Goal: Task Accomplishment & Management: Complete application form

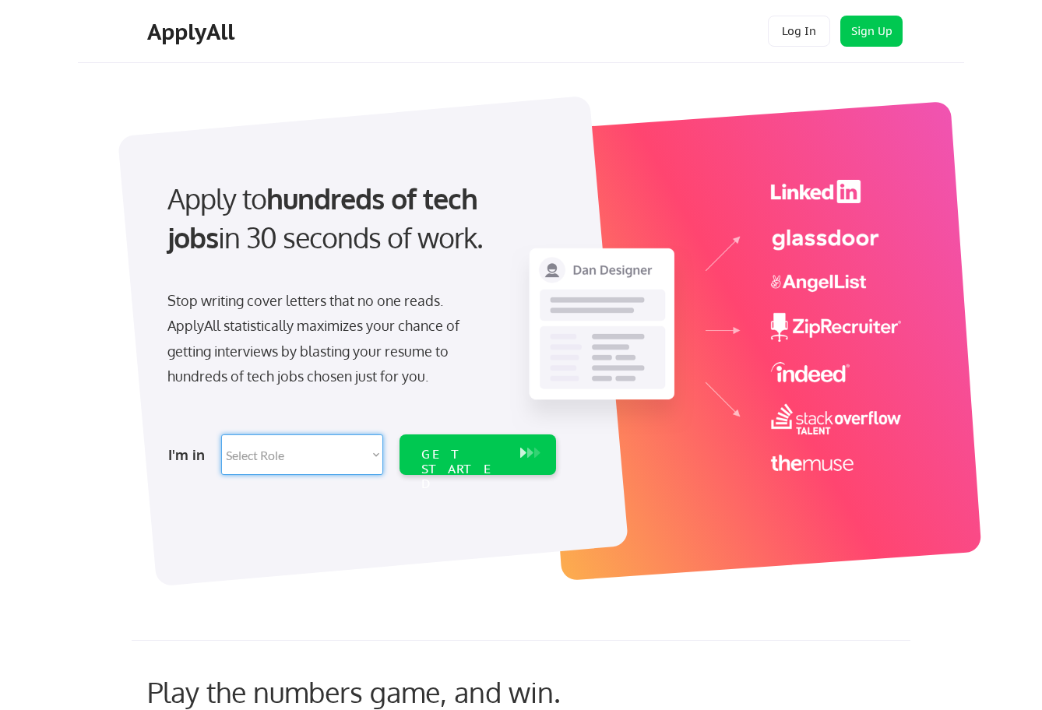
click at [269, 450] on select "Select Role Software Engineering Product Management Customer Success Sales UI/U…" at bounding box center [302, 455] width 162 height 40
select select ""technical_project_program_mgmt""
click at [221, 435] on select "Select Role Software Engineering Product Management Customer Success Sales UI/U…" at bounding box center [302, 455] width 162 height 40
select select ""technical_project_program_mgmt""
click at [492, 450] on div "GET STARTED" at bounding box center [462, 469] width 83 height 45
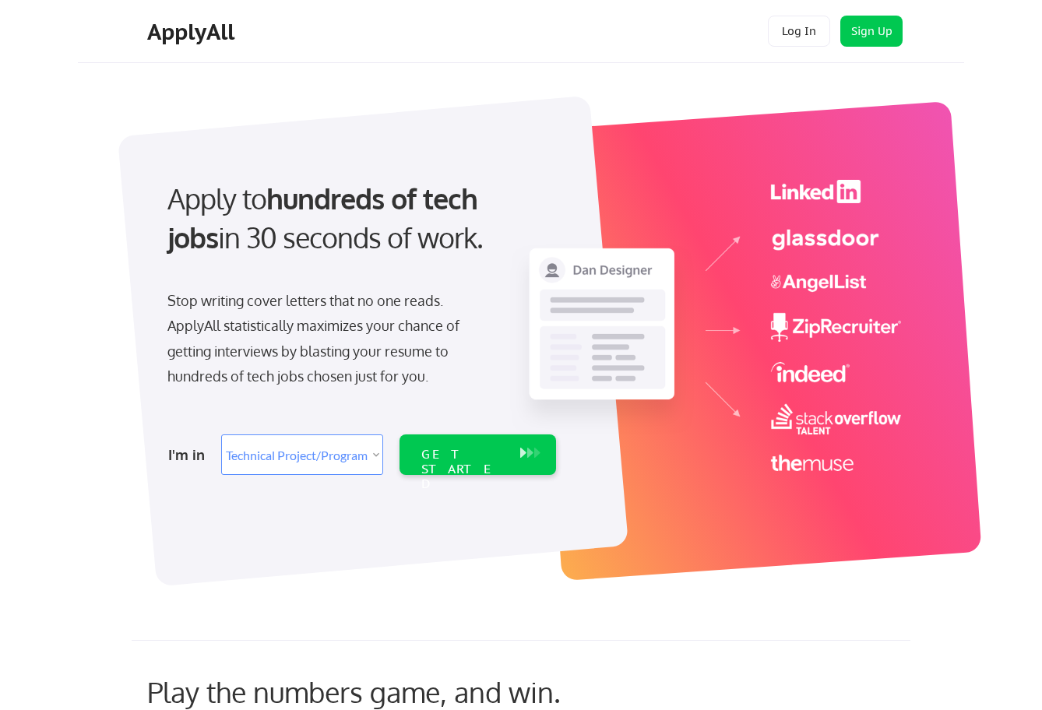
select select ""technical_project_program_mgmt""
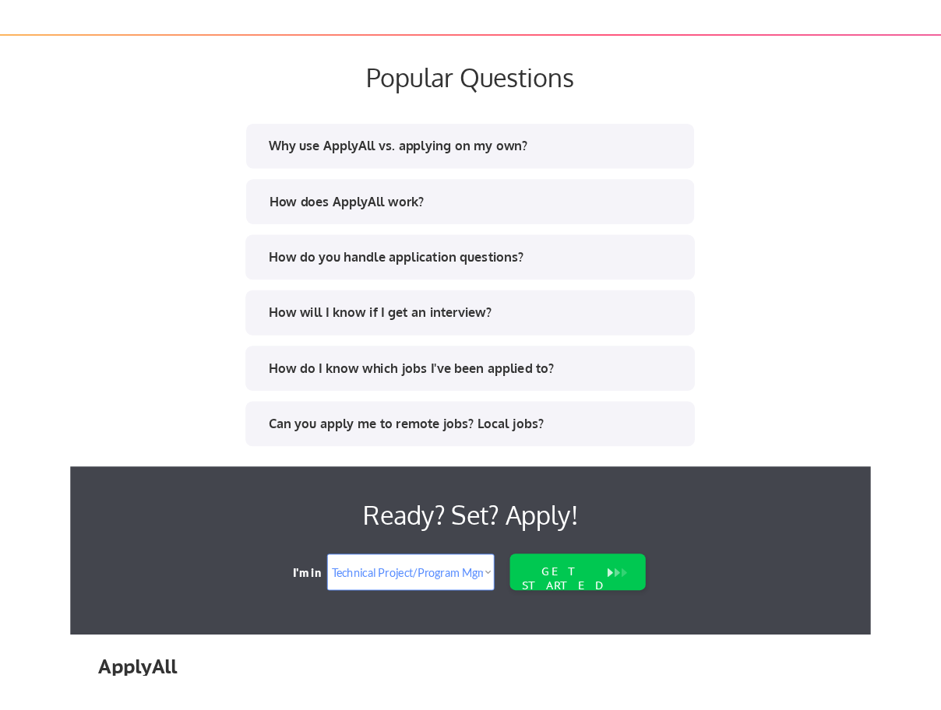
scroll to position [3037, 0]
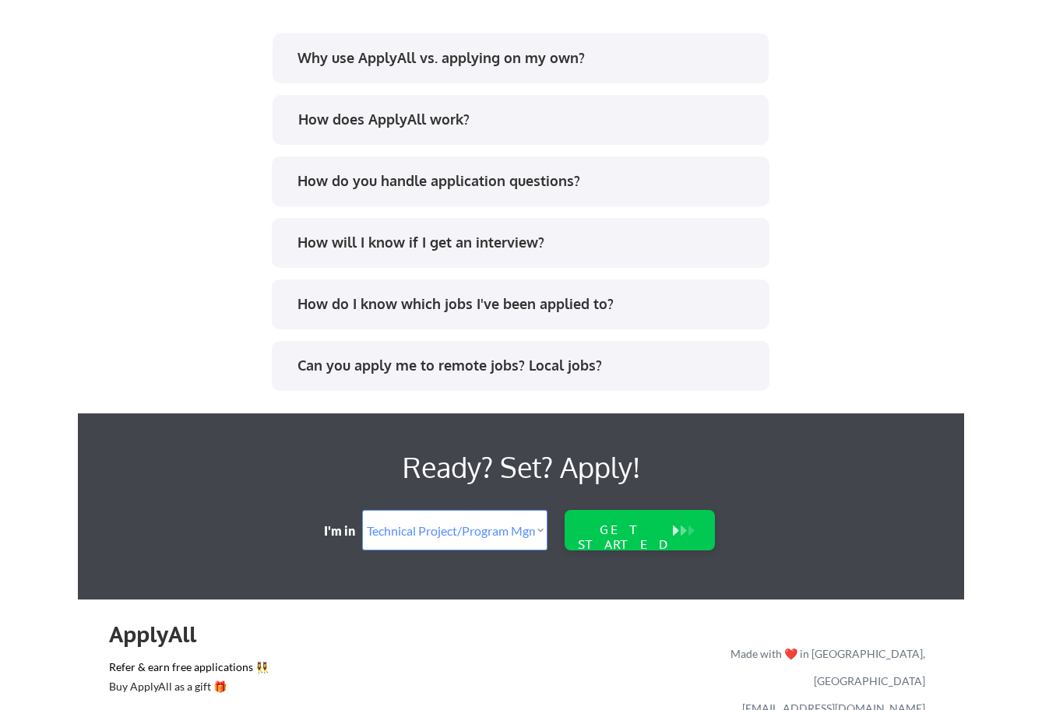
select select ""technical_project_program_mgmt""
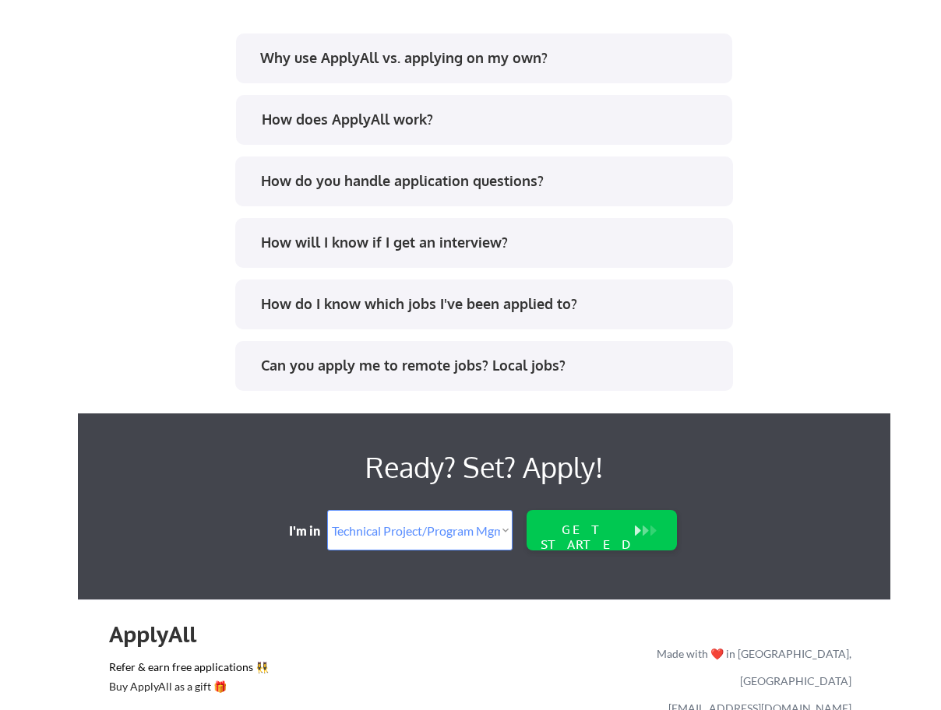
select select ""technical_project_program_mgmt""
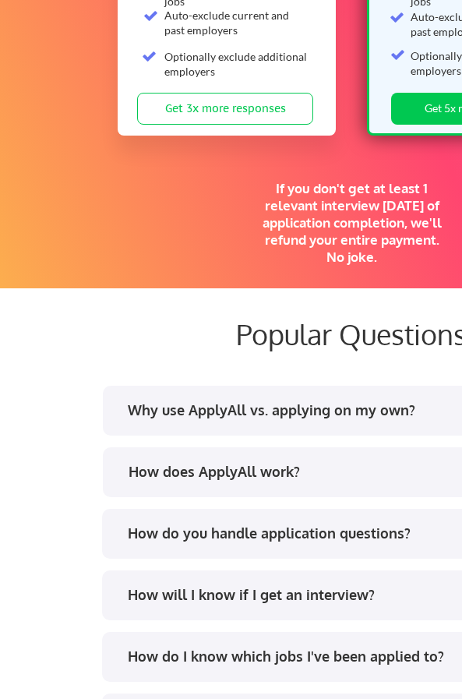
select select ""technical_project_program_mgmt""
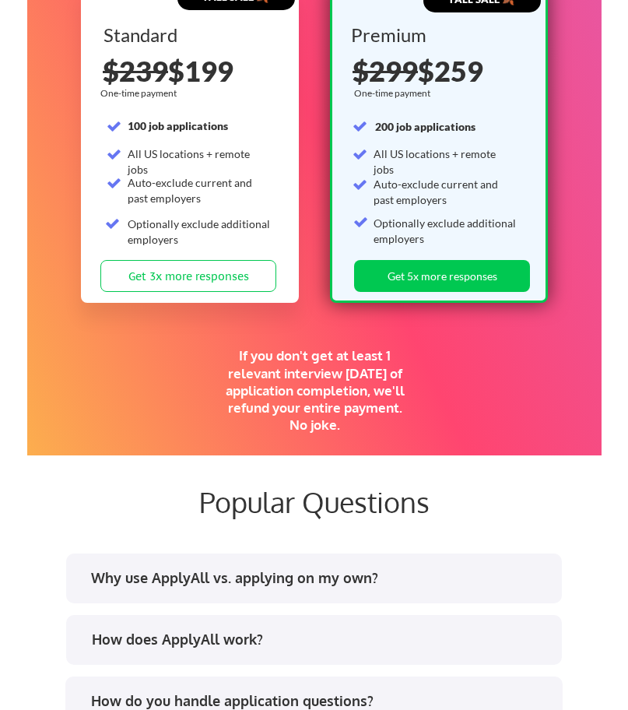
scroll to position [2776, 0]
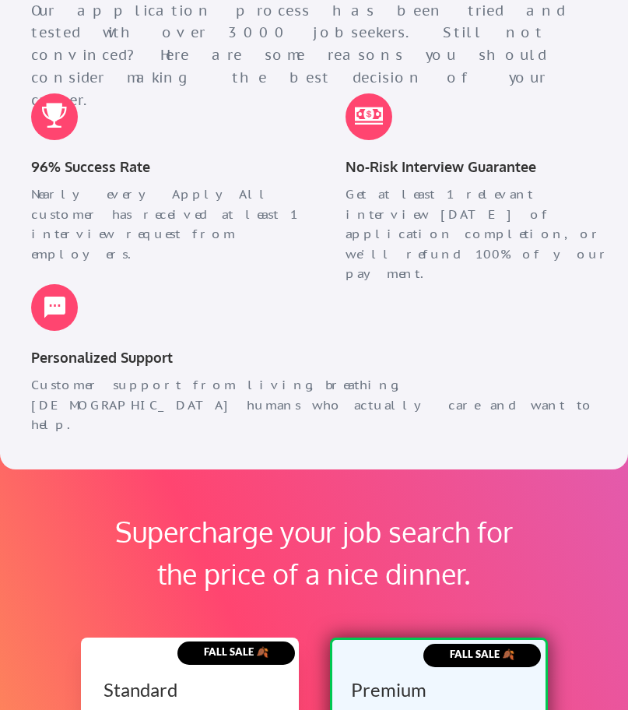
select select ""technical_project_program_mgmt""
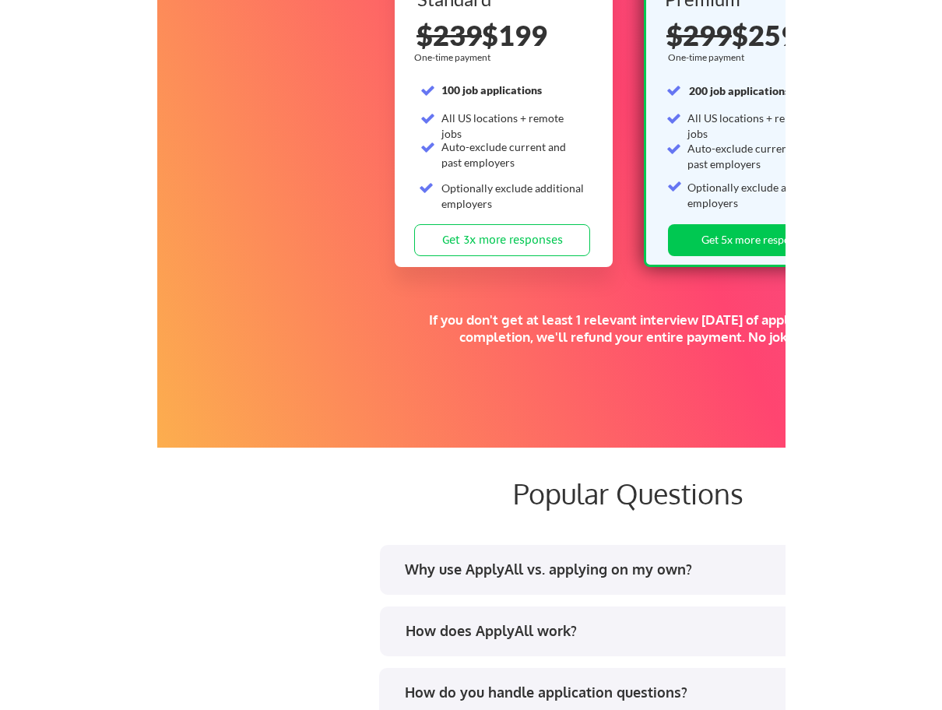
scroll to position [2249, 0]
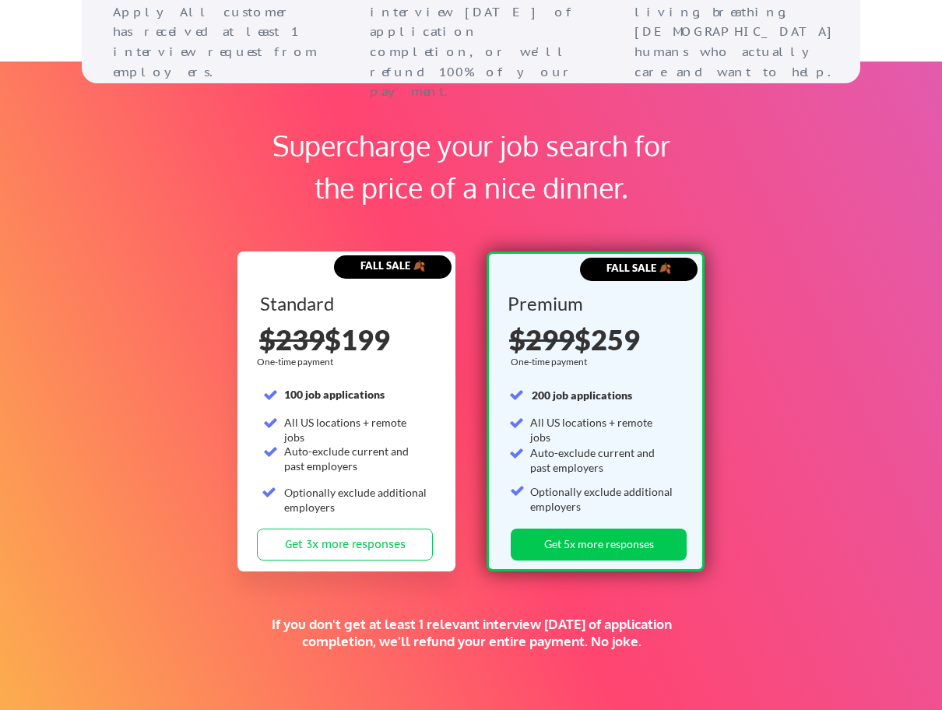
select select ""PLACEHOLDER_1427118222253""
